Goal: Register for event/course

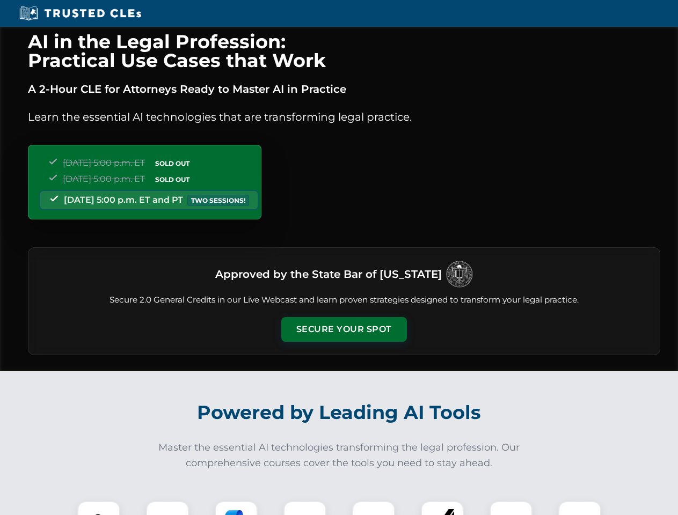
click at [344, 330] on button "Secure Your Spot" at bounding box center [344, 329] width 126 height 25
click at [99, 508] on img at bounding box center [98, 522] width 31 height 31
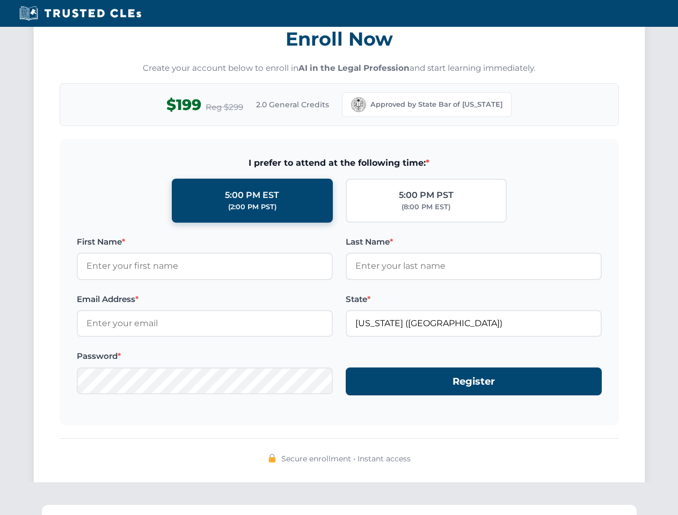
scroll to position [1054, 0]
